Goal: Information Seeking & Learning: Learn about a topic

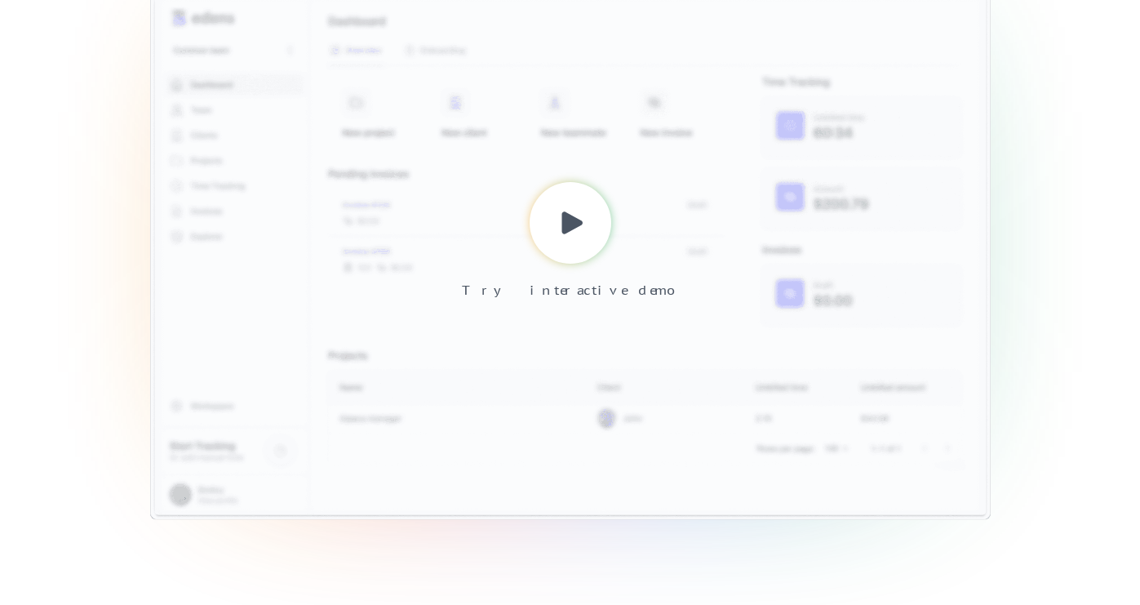
scroll to position [500, 0]
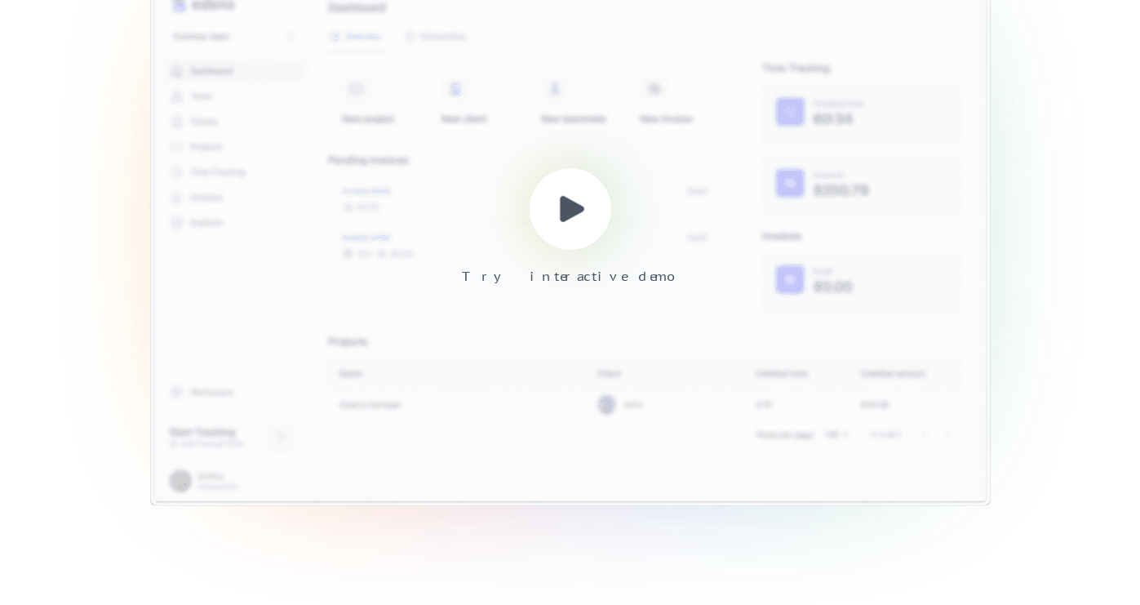
click at [565, 206] on use at bounding box center [573, 209] width 24 height 26
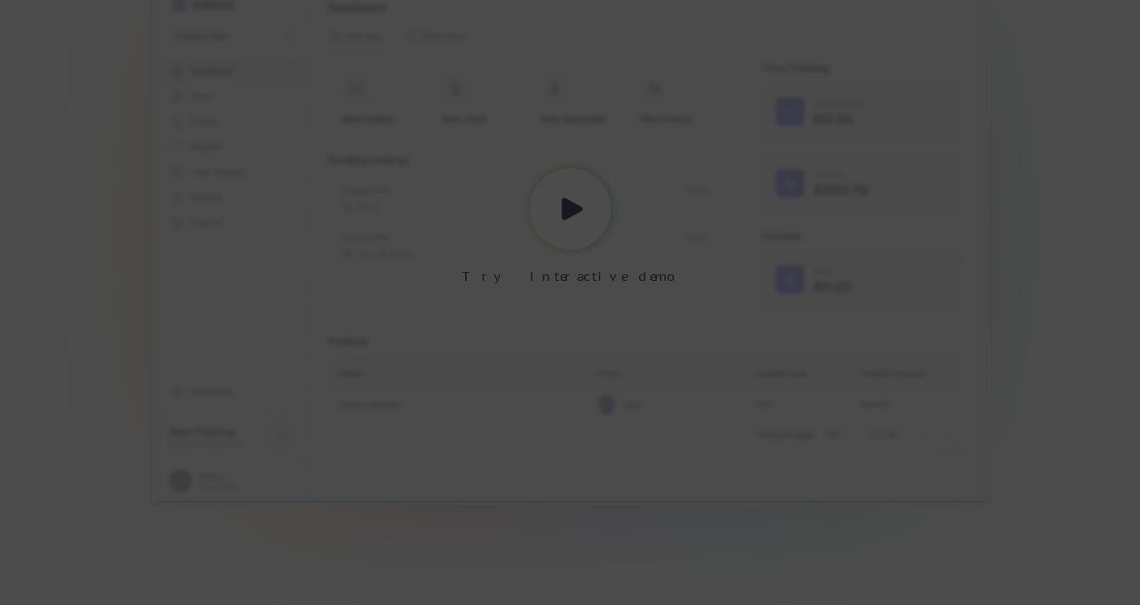
click at [1037, 85] on div at bounding box center [570, 302] width 1140 height 605
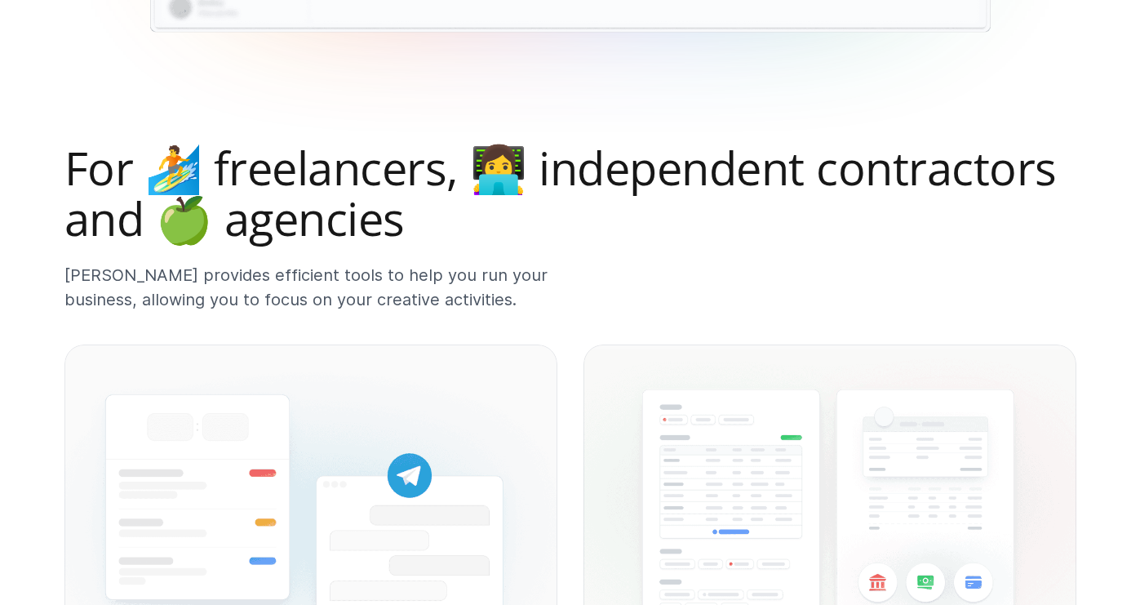
scroll to position [975, 0]
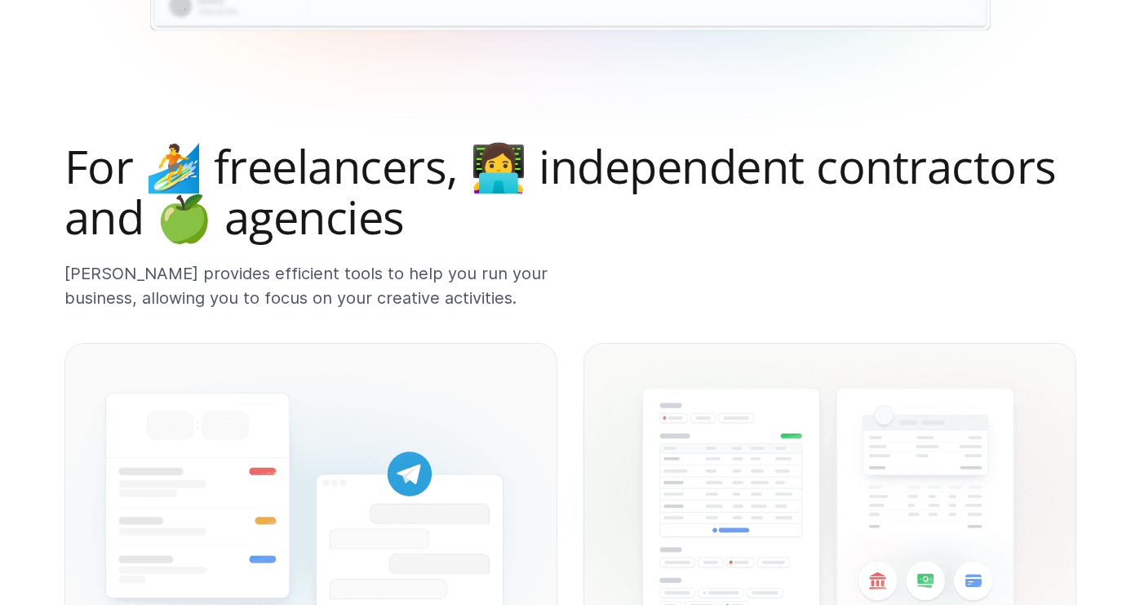
click at [415, 174] on h2 "For 🏄 freelancers, 👩‍💻 independent contractors and 🍏 agencies" at bounding box center [570, 191] width 1012 height 100
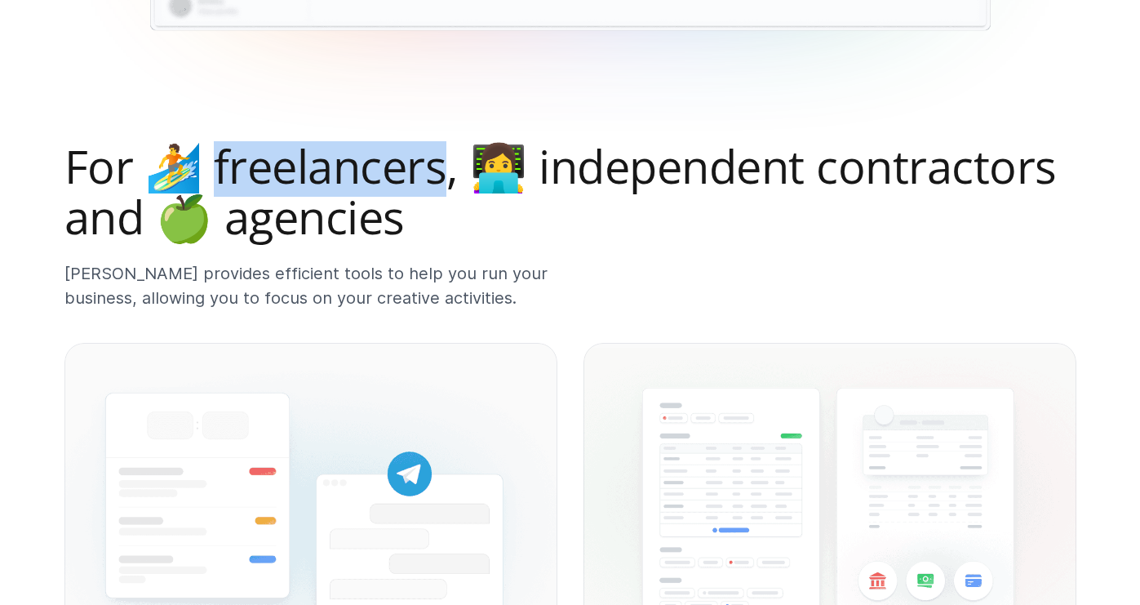
click at [415, 174] on h2 "For 🏄 freelancers, 👩‍💻 independent contractors and 🍏 agencies" at bounding box center [570, 191] width 1012 height 100
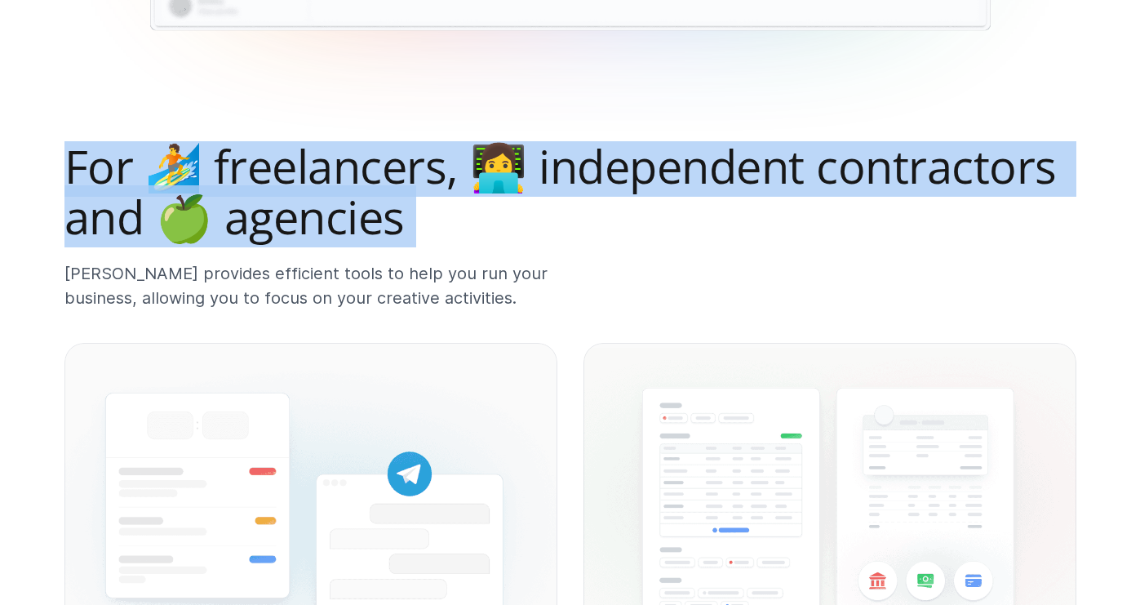
click at [415, 174] on h2 "For 🏄 freelancers, 👩‍💻 independent contractors and 🍏 agencies" at bounding box center [570, 191] width 1012 height 100
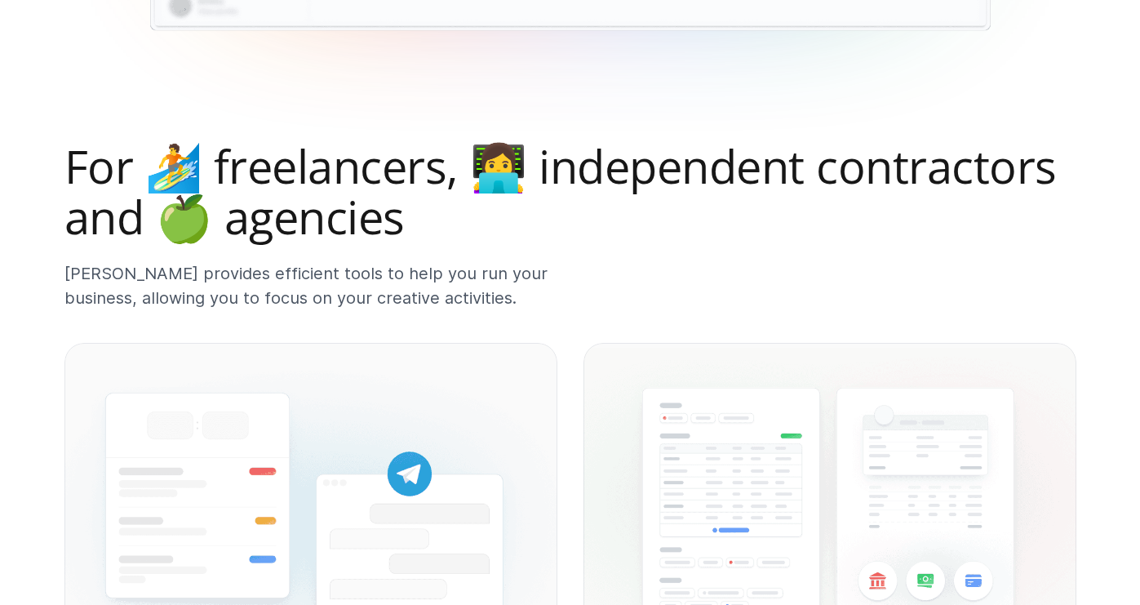
click at [406, 206] on h2 "For 🏄 freelancers, 👩‍💻 independent contractors and 🍏 agencies" at bounding box center [570, 191] width 1012 height 100
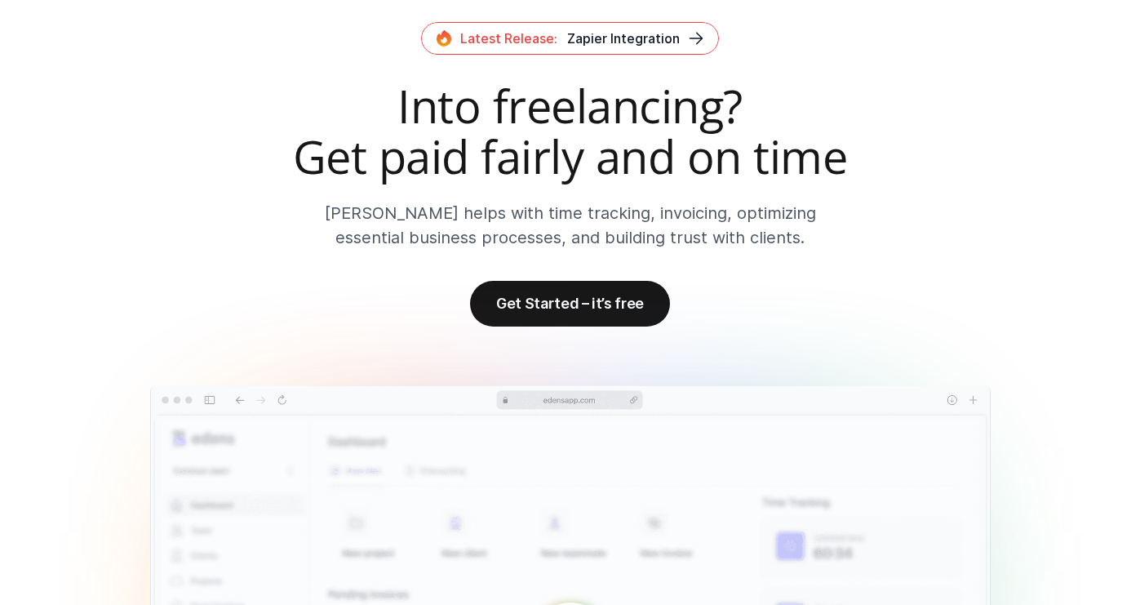
scroll to position [0, 0]
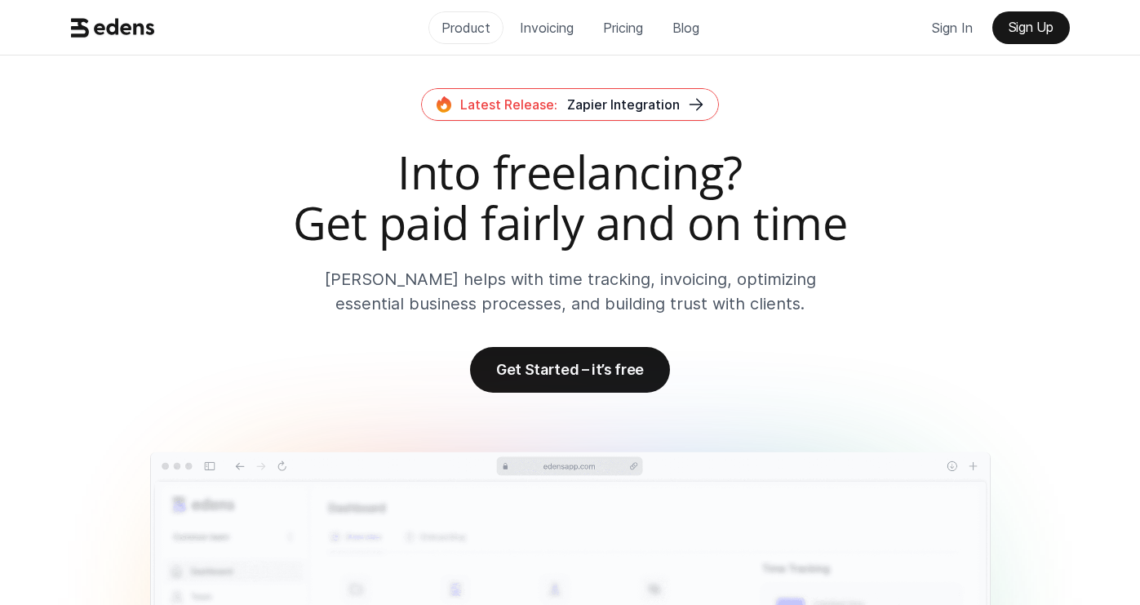
click at [473, 35] on p "Product" at bounding box center [466, 28] width 49 height 24
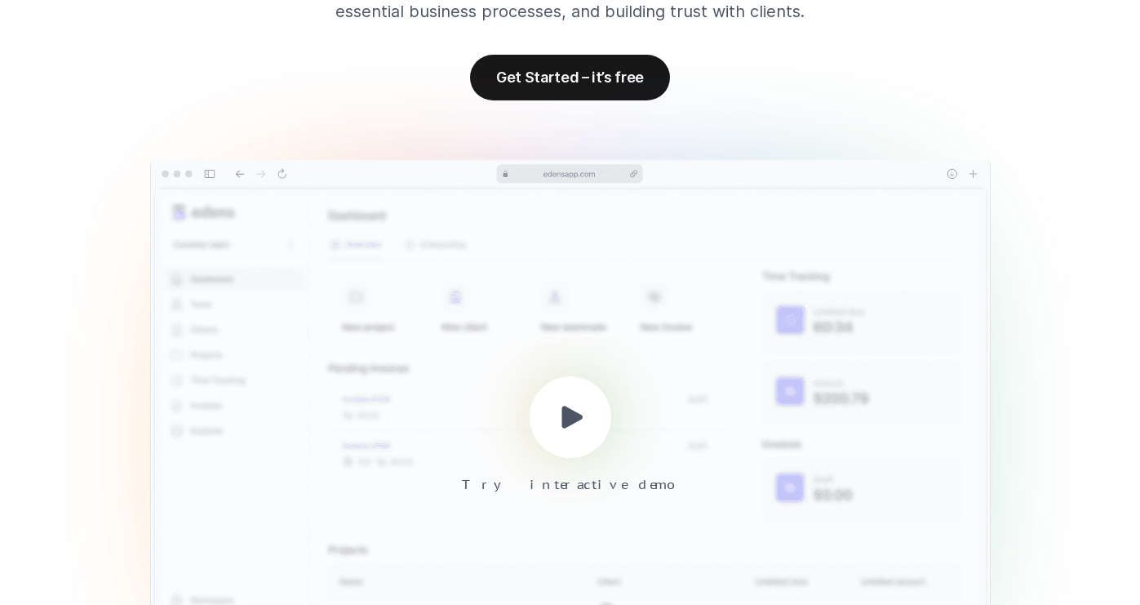
scroll to position [399, 0]
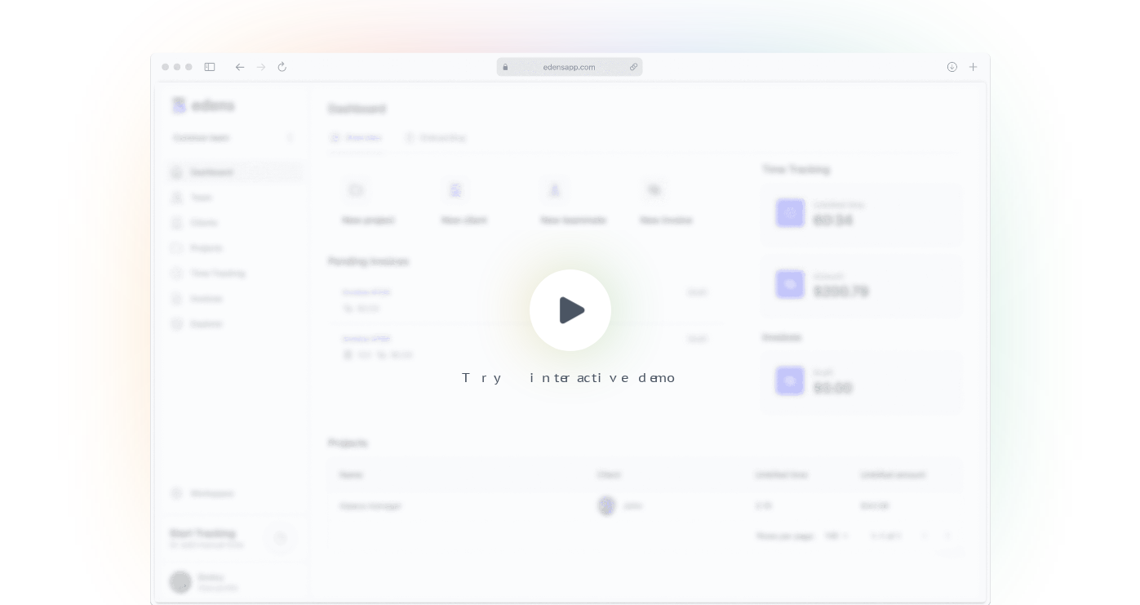
click at [583, 317] on icon at bounding box center [572, 310] width 39 height 39
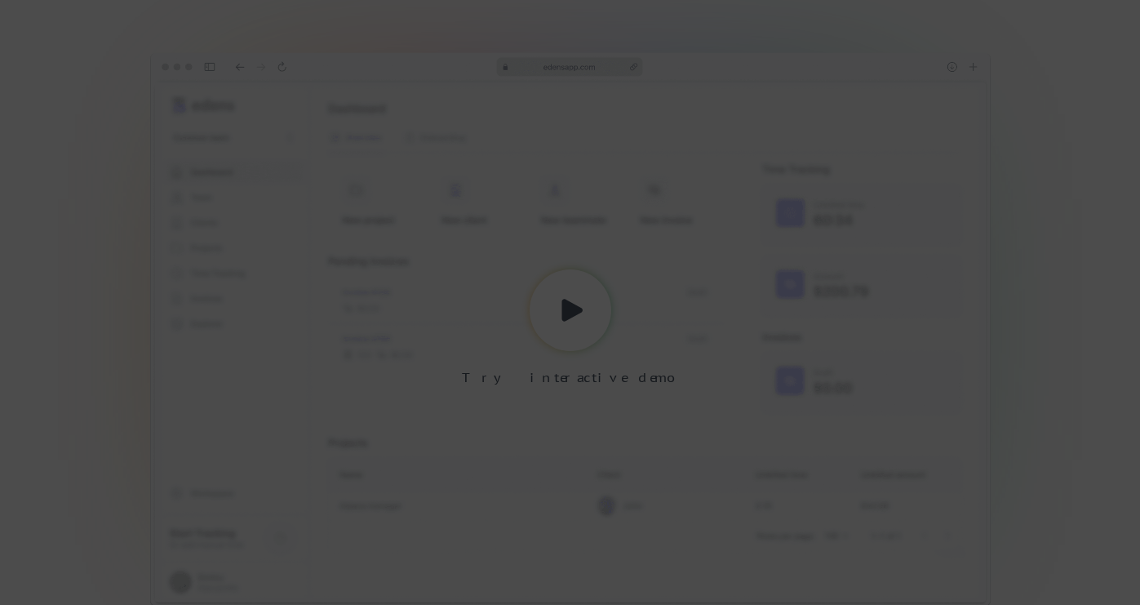
click at [1050, 178] on div at bounding box center [570, 302] width 1140 height 605
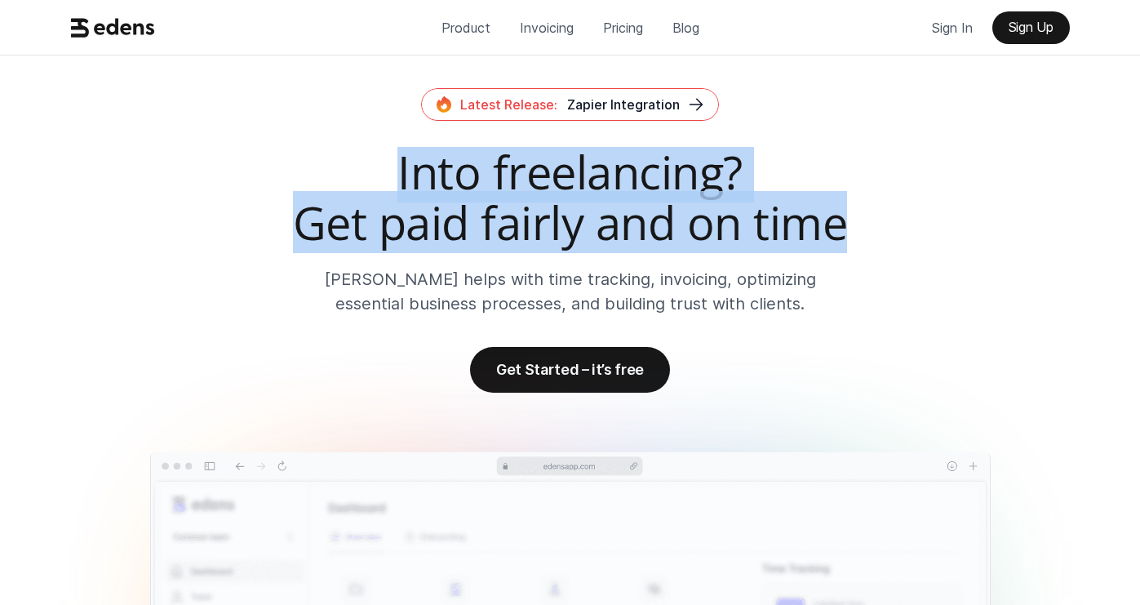
drag, startPoint x: 389, startPoint y: 169, endPoint x: 850, endPoint y: 237, distance: 466.1
click at [850, 237] on h2 "Into freelancing? Get paid fairly and on time" at bounding box center [570, 197] width 1012 height 100
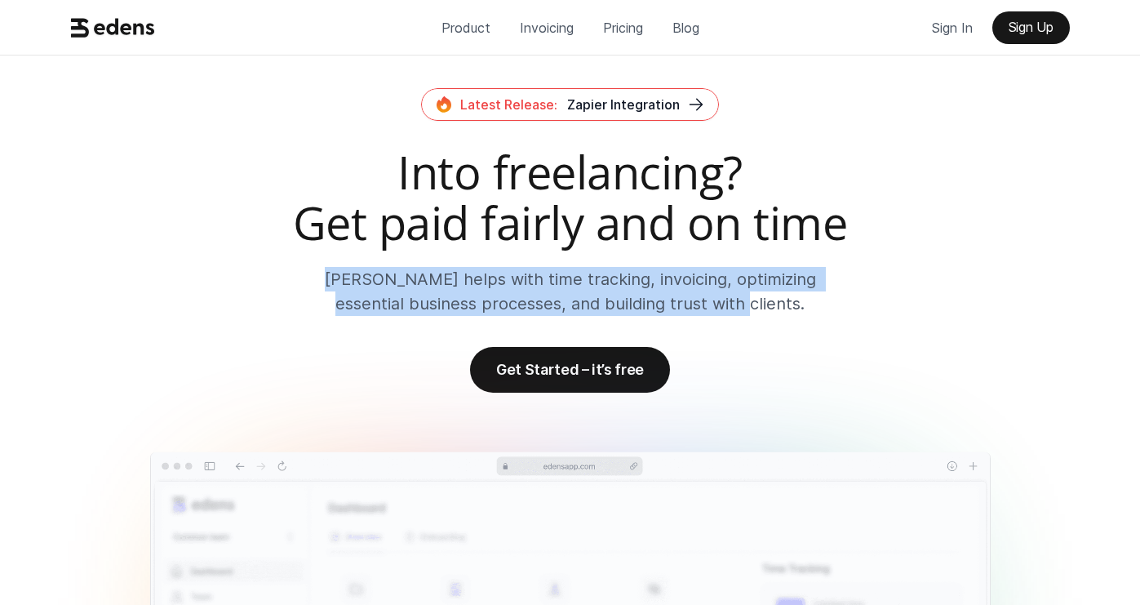
drag, startPoint x: 757, startPoint y: 301, endPoint x: 281, endPoint y: 274, distance: 476.6
click at [281, 274] on div "Into freelancing? Get paid fairly and on time [PERSON_NAME] helps with time tra…" at bounding box center [570, 231] width 1012 height 169
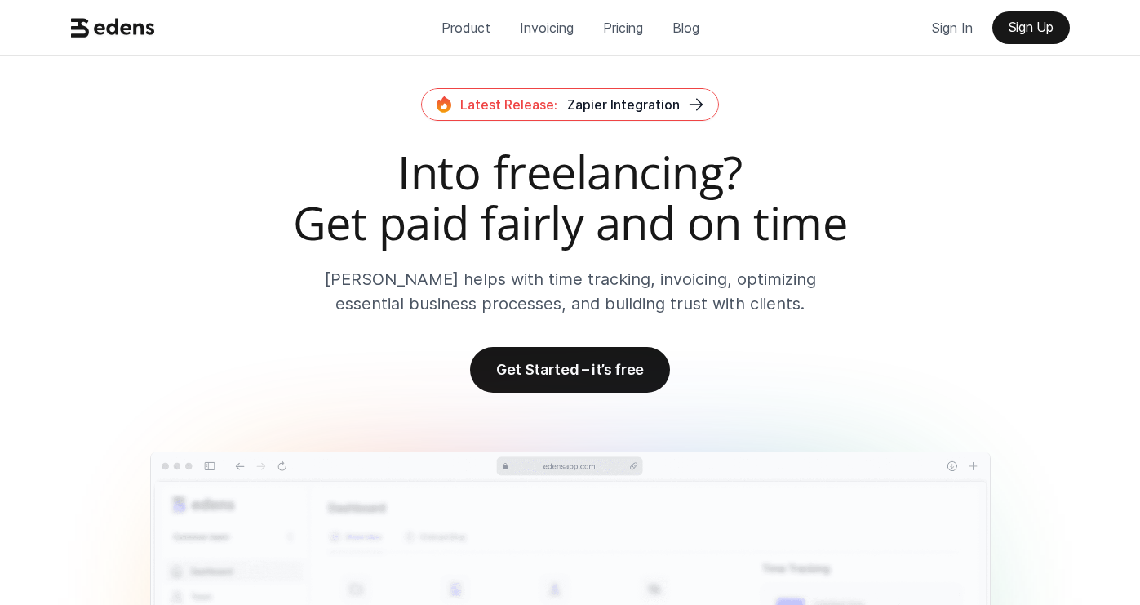
click at [530, 295] on p "[PERSON_NAME] helps with time tracking, invoicing, optimizing essential busines…" at bounding box center [570, 291] width 554 height 49
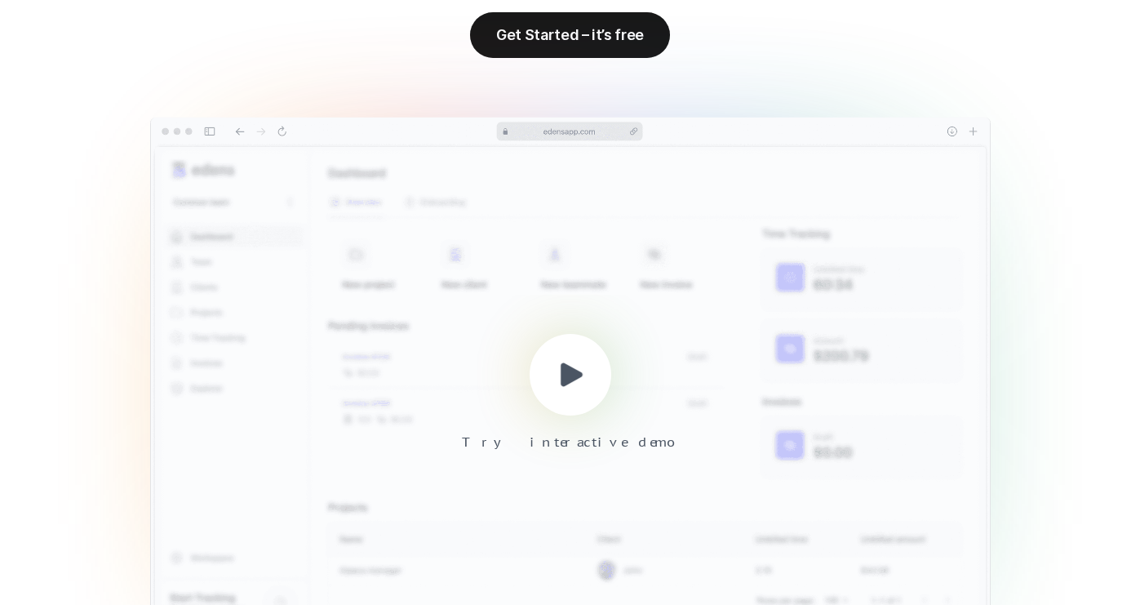
scroll to position [369, 0]
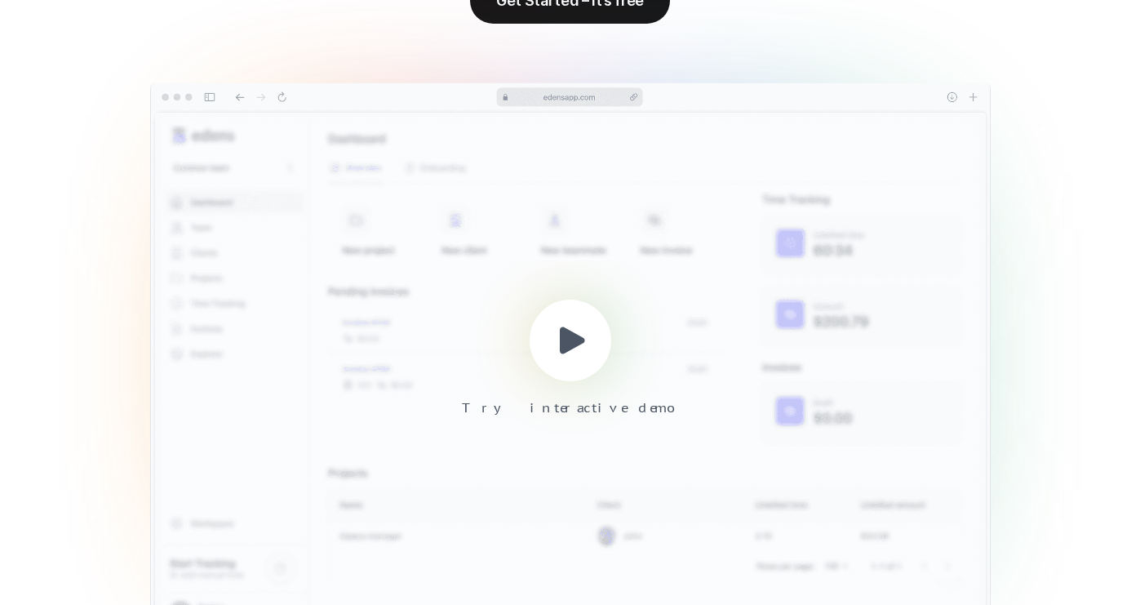
click at [566, 366] on div at bounding box center [571, 341] width 82 height 82
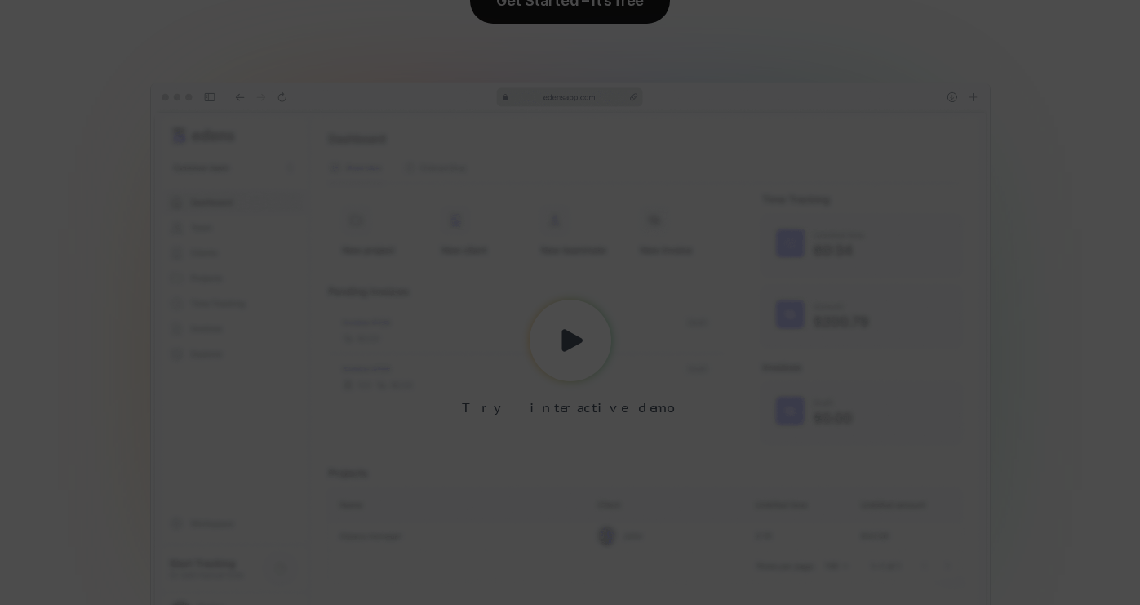
click at [1080, 199] on div at bounding box center [570, 302] width 1140 height 605
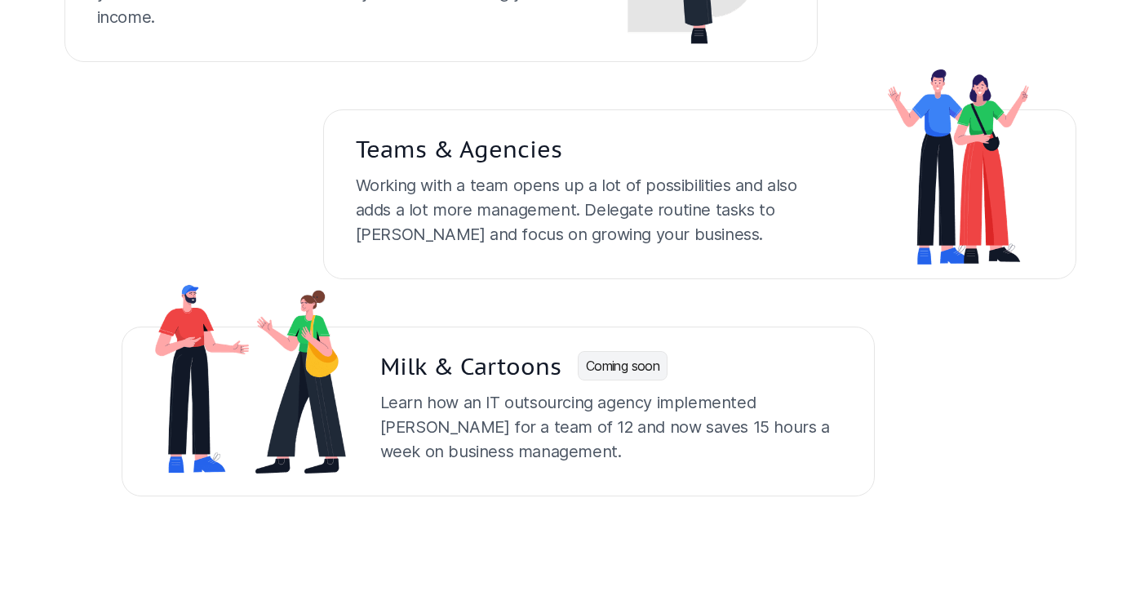
scroll to position [3614, 0]
